Goal: Transaction & Acquisition: Purchase product/service

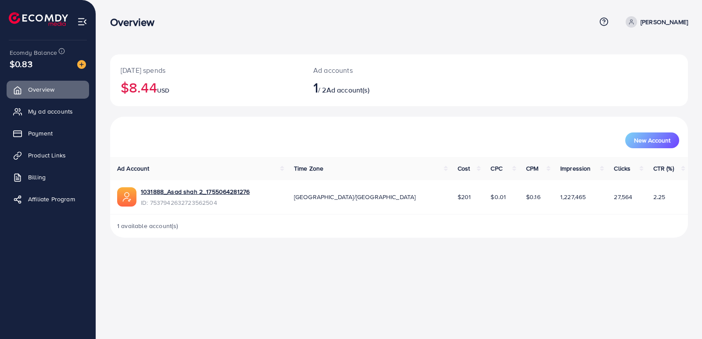
drag, startPoint x: 402, startPoint y: 262, endPoint x: 382, endPoint y: 291, distance: 35.3
drag, startPoint x: 382, startPoint y: 291, endPoint x: 187, endPoint y: 305, distance: 194.9
click at [187, 305] on div "Overview Help Center Contact Support Term and policy About Us [PERSON_NAME] Pro…" at bounding box center [351, 169] width 702 height 339
click at [572, 19] on div "Overview" at bounding box center [353, 22] width 486 height 13
click at [430, 256] on div "Overview Help Center Contact Support Term and policy About Us [PERSON_NAME] Pro…" at bounding box center [351, 169] width 702 height 339
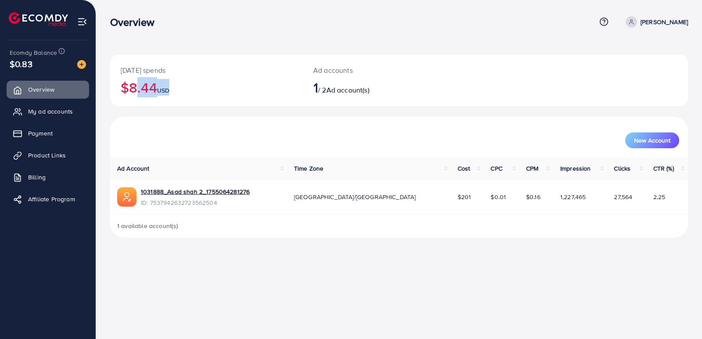
drag, startPoint x: 128, startPoint y: 77, endPoint x: 183, endPoint y: 89, distance: 56.6
click at [192, 95] on h2 "$8.44 USD" at bounding box center [207, 87] width 172 height 17
copy h2 "8.44 USD"
click at [461, 92] on div "[DATE] spends $8.44 USD Ad accounts 1 / 2 Ad account(s)" at bounding box center [399, 80] width 578 height 52
drag, startPoint x: 315, startPoint y: 86, endPoint x: 405, endPoint y: 99, distance: 90.5
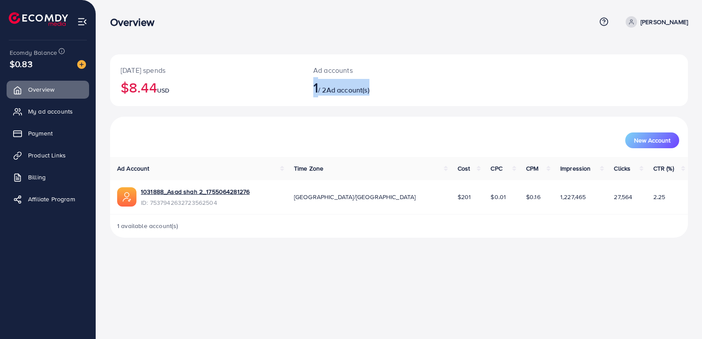
click at [405, 99] on div "Ad accounts 1 / 2 Ad account(s)" at bounding box center [375, 80] width 144 height 52
copy h2 "1 / 2 Ad account(s)"
click at [56, 115] on span "My ad accounts" at bounding box center [52, 111] width 45 height 9
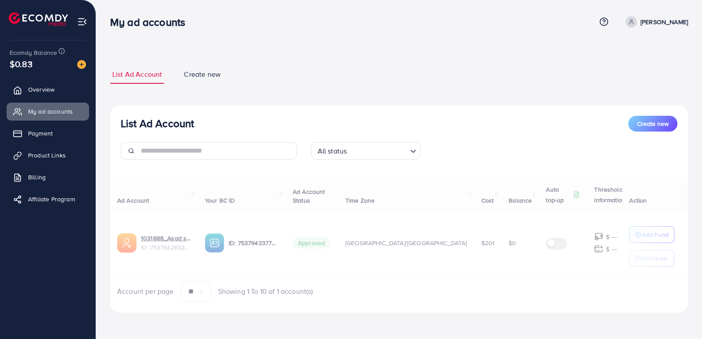
click at [639, 238] on div at bounding box center [399, 234] width 578 height 10
click at [636, 238] on div at bounding box center [399, 234] width 578 height 10
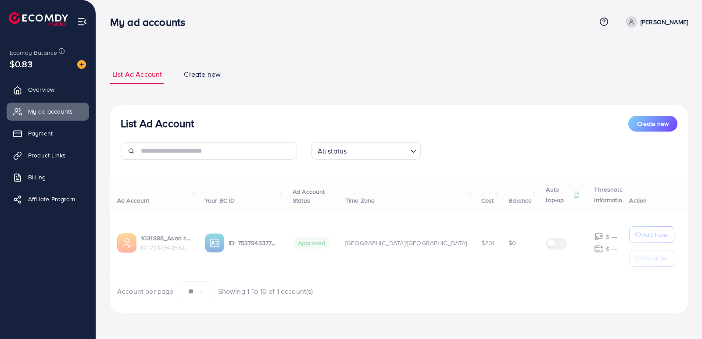
click at [636, 238] on div at bounding box center [399, 234] width 578 height 10
click at [661, 123] on span "Create new" at bounding box center [653, 123] width 32 height 9
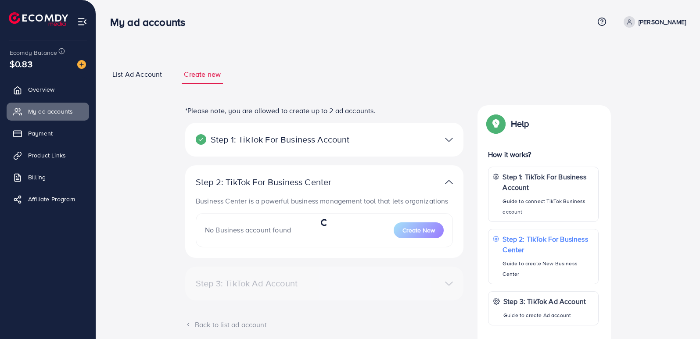
click at [654, 26] on link "[PERSON_NAME]" at bounding box center [653, 21] width 66 height 11
click at [652, 164] on div "*Please note, you are allowed to create up to 2 ad accounts. Step 1: TikTok For…" at bounding box center [398, 275] width 590 height 341
click at [667, 27] on link "[PERSON_NAME]" at bounding box center [653, 21] width 66 height 11
drag, startPoint x: 545, startPoint y: 29, endPoint x: 156, endPoint y: 264, distance: 453.6
click at [156, 264] on div "My ad accounts Help Center Contact Support Term and policy About Us [PERSON_NAM…" at bounding box center [350, 235] width 700 height 470
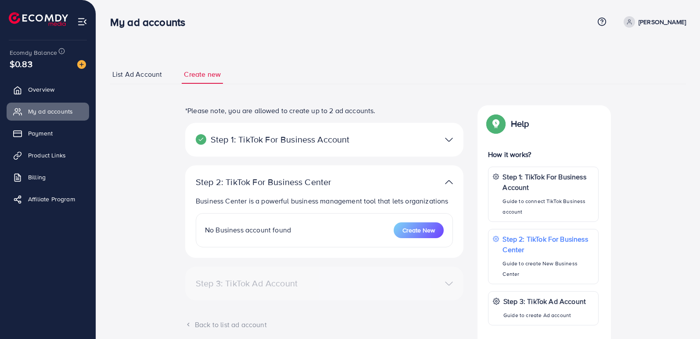
click at [458, 55] on div "List Ad Account Create new *Please note, you are allowed to create up to 2 ad a…" at bounding box center [398, 255] width 576 height 402
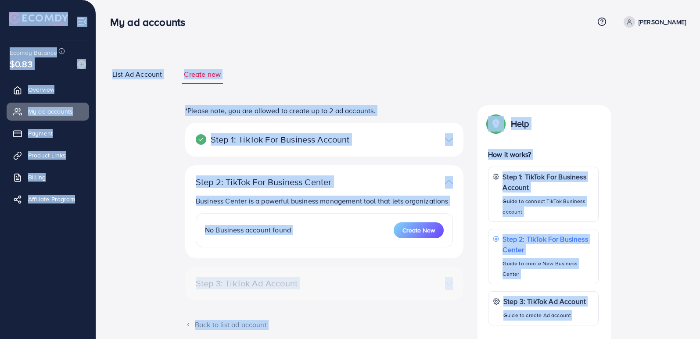
drag, startPoint x: 20, startPoint y: 13, endPoint x: 702, endPoint y: 356, distance: 763.5
click at [700, 339] on html "My ad accounts Help Center Contact Support Term and policy About Us [PERSON_NAM…" at bounding box center [350, 169] width 700 height 339
click at [486, 91] on div "List Ad Account Create new *Please note, you are allowed to create up to 2 ad a…" at bounding box center [398, 255] width 576 height 381
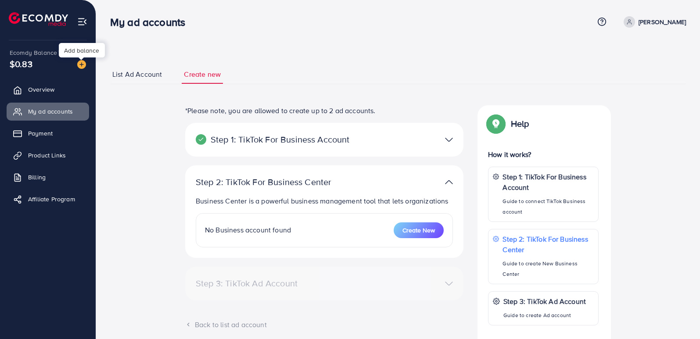
click at [84, 62] on img at bounding box center [81, 64] width 9 height 9
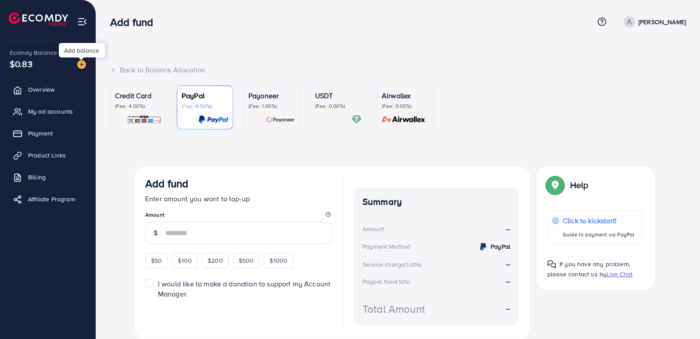
click at [80, 55] on div "Add balance" at bounding box center [82, 50] width 46 height 14
drag, startPoint x: 228, startPoint y: 115, endPoint x: 239, endPoint y: 111, distance: 12.2
click at [229, 115] on link "PayPal (Fee: 4.50%)" at bounding box center [205, 108] width 56 height 44
click at [254, 107] on p "(Fee: 1.00%)" at bounding box center [271, 106] width 47 height 7
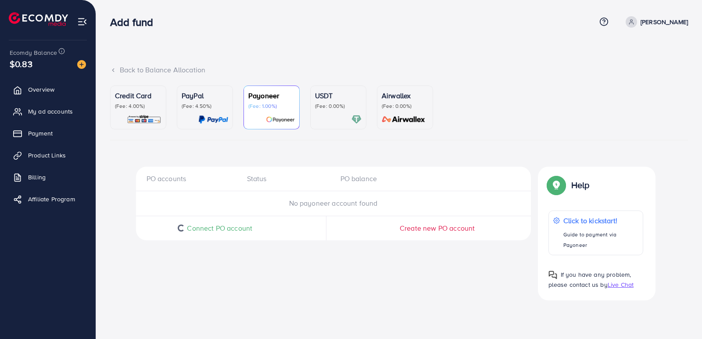
click at [411, 100] on p "Airwallex" at bounding box center [405, 95] width 47 height 11
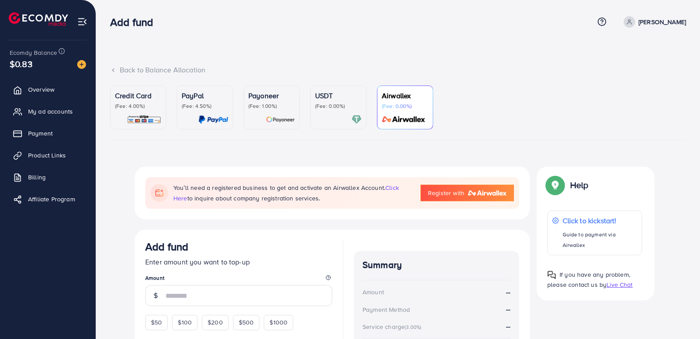
drag, startPoint x: 8, startPoint y: 6, endPoint x: 702, endPoint y: 356, distance: 777.2
click at [700, 339] on html "Add fund Help Center Contact Support Term and policy About Us [PERSON_NAME] Pro…" at bounding box center [350, 169] width 700 height 339
click at [556, 131] on ul "Credit Card (Fee: 4.00%) PayPal (Fee: 4.50%) Payoneer (Fee: 1.00%) USDT (Fee: 0…" at bounding box center [398, 113] width 576 height 55
drag, startPoint x: 17, startPoint y: 64, endPoint x: 59, endPoint y: 68, distance: 42.8
click at [59, 68] on div "$0.83" at bounding box center [48, 63] width 76 height 13
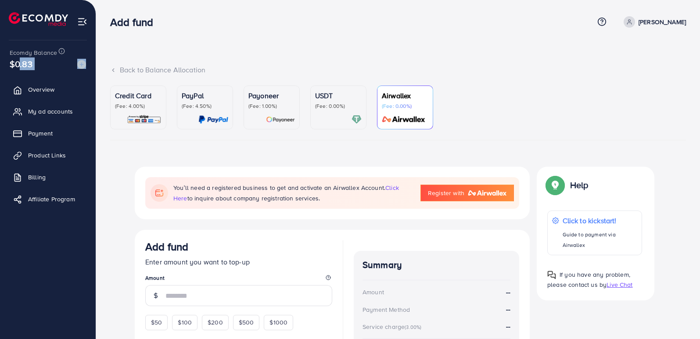
copy span "0.83"
click at [309, 53] on div "Back to Balance Allocation Credit Card (Fee: 4.00%) PayPal (Fee: 4.50%) Payonee…" at bounding box center [398, 222] width 604 height 444
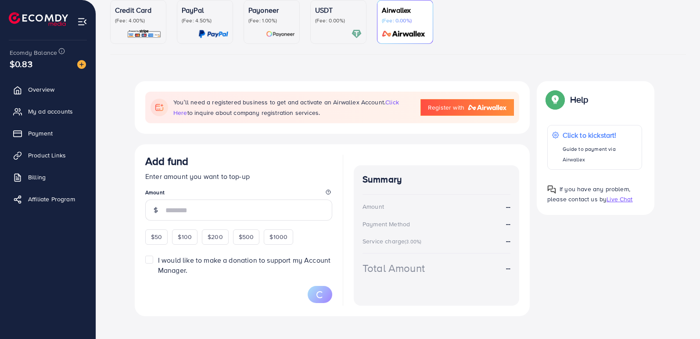
scroll to position [105, 0]
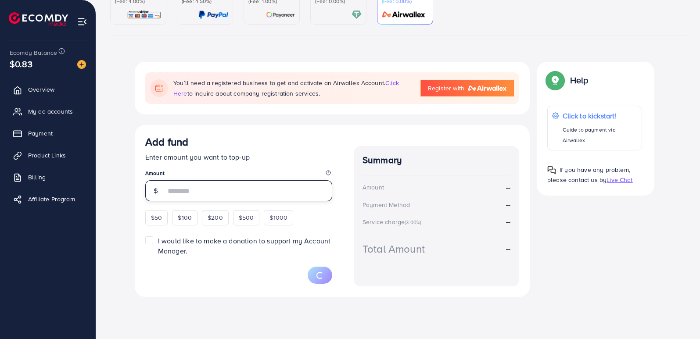
click at [255, 190] on input "number" at bounding box center [248, 190] width 167 height 21
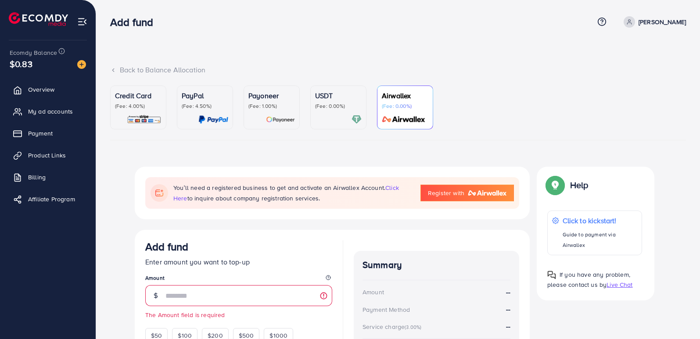
click at [344, 100] on p "USDT" at bounding box center [338, 95] width 47 height 11
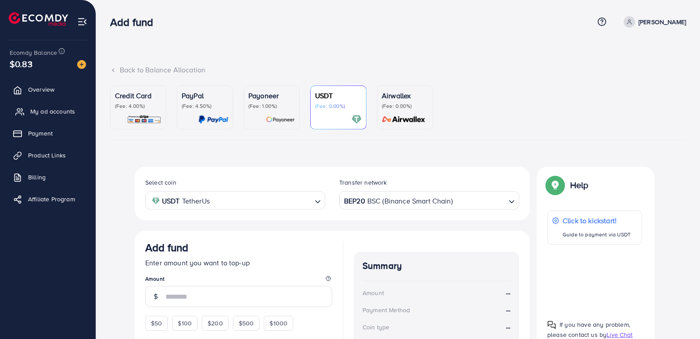
click at [67, 111] on span "My ad accounts" at bounding box center [52, 111] width 45 height 9
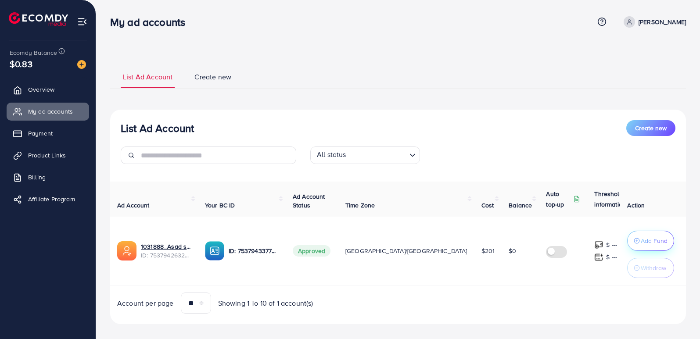
click at [636, 233] on button "Add Fund" at bounding box center [650, 241] width 47 height 20
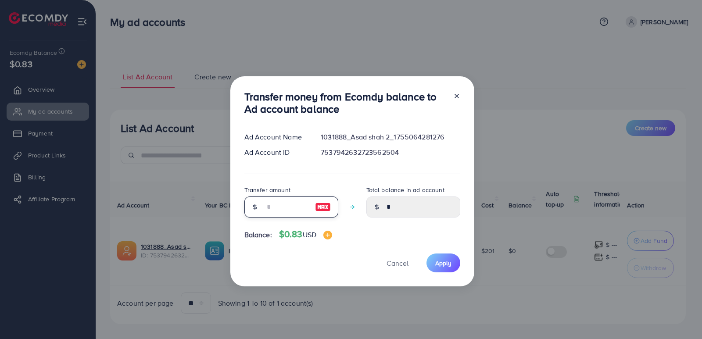
click at [282, 207] on input "number" at bounding box center [287, 207] width 44 height 21
type input "*"
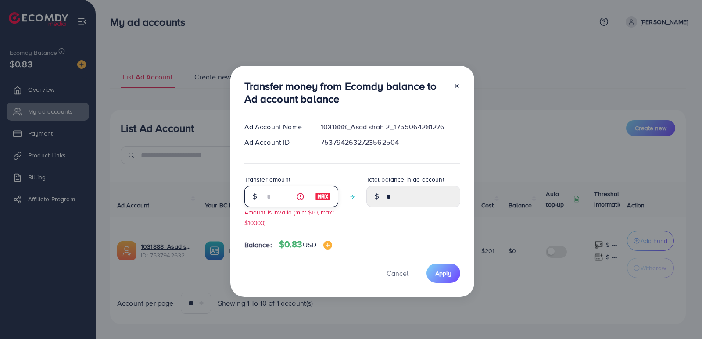
type input "****"
type input "*"
click at [457, 88] on icon at bounding box center [456, 86] width 7 height 7
type input "*"
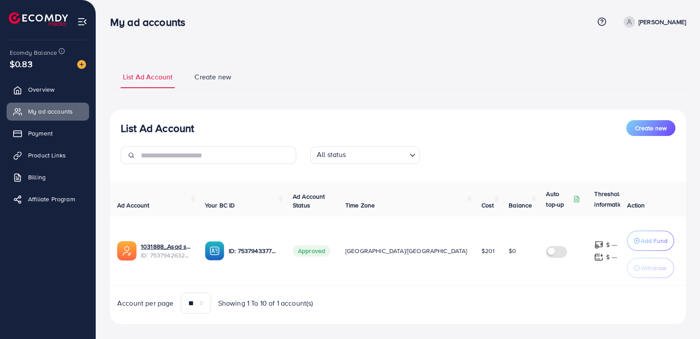
click at [546, 250] on label at bounding box center [558, 251] width 25 height 10
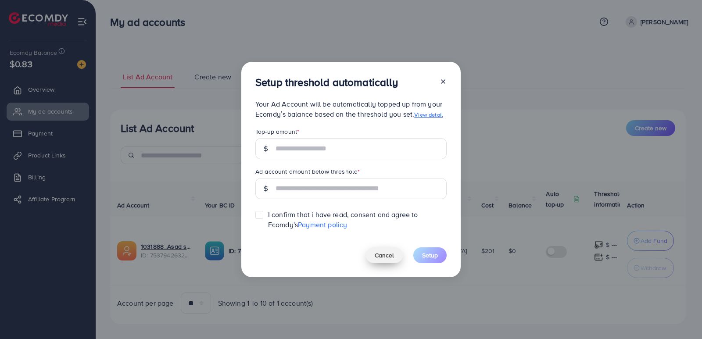
click at [388, 254] on span "Cancel" at bounding box center [384, 255] width 19 height 9
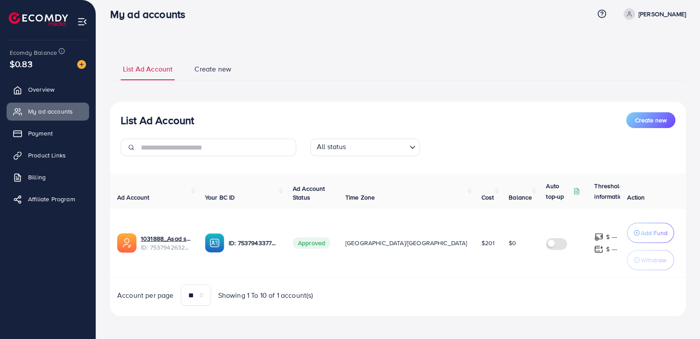
scroll to position [10, 0]
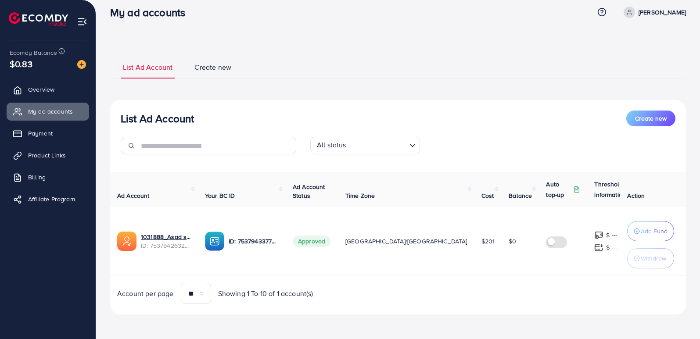
click at [546, 190] on div "Auto top-up" at bounding box center [563, 189] width 34 height 21
drag, startPoint x: 460, startPoint y: 96, endPoint x: 460, endPoint y: 101, distance: 5.7
click at [460, 97] on div "List Ad Account Create new List Ad Account Create new All status Loading... Ad …" at bounding box center [398, 184] width 576 height 259
